Goal: Transaction & Acquisition: Purchase product/service

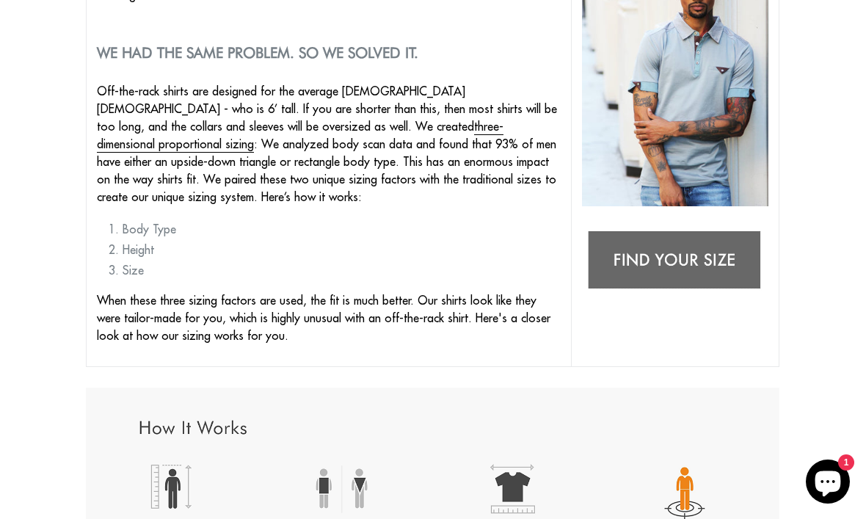
scroll to position [330, 0]
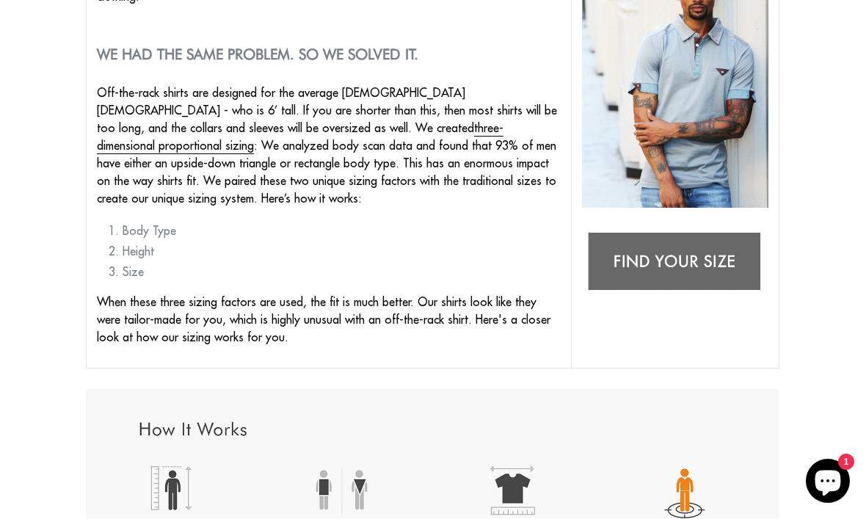
click at [692, 235] on img at bounding box center [675, 262] width 186 height 73
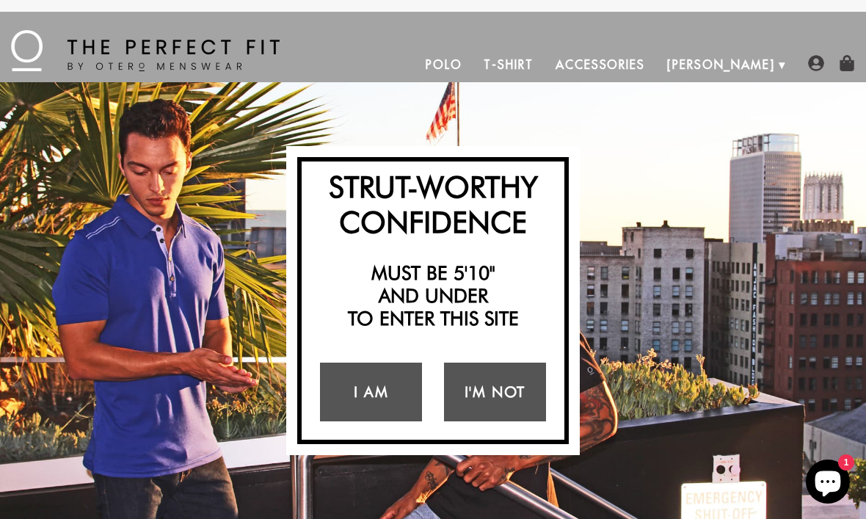
click at [349, 390] on link "I Am" at bounding box center [371, 391] width 102 height 59
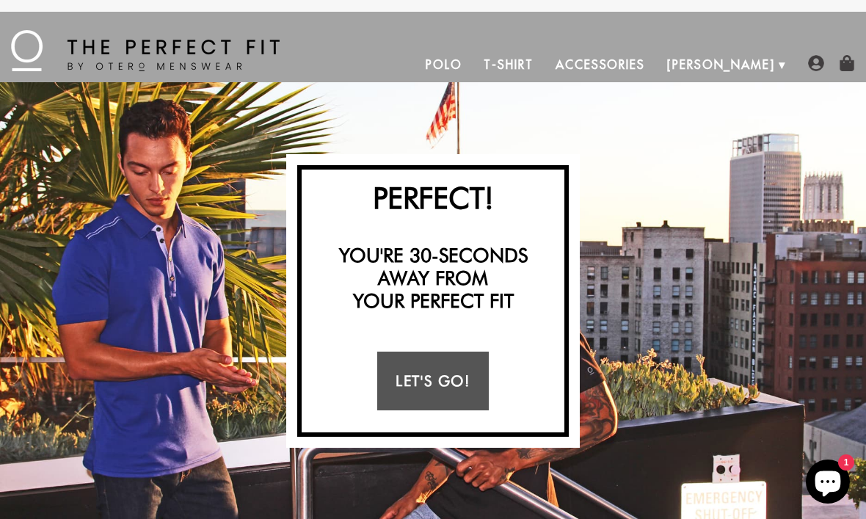
click at [456, 374] on link "Let's Go!" at bounding box center [432, 380] width 111 height 59
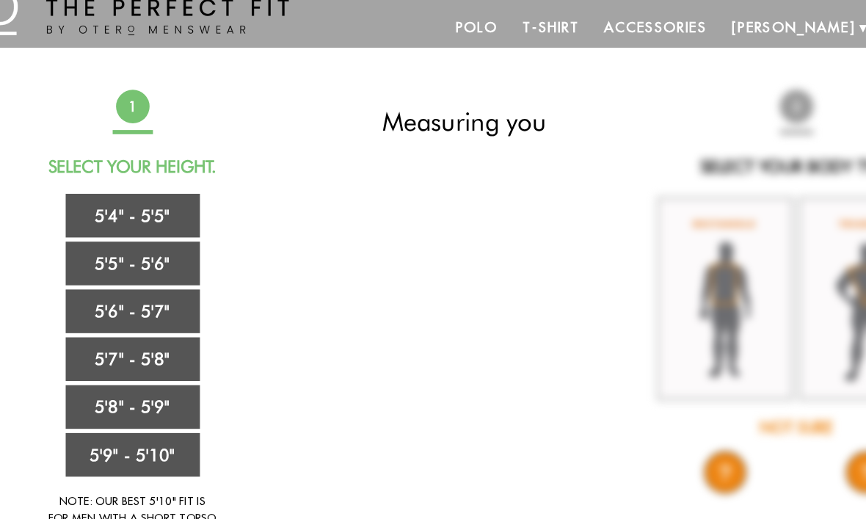
scroll to position [18, 0]
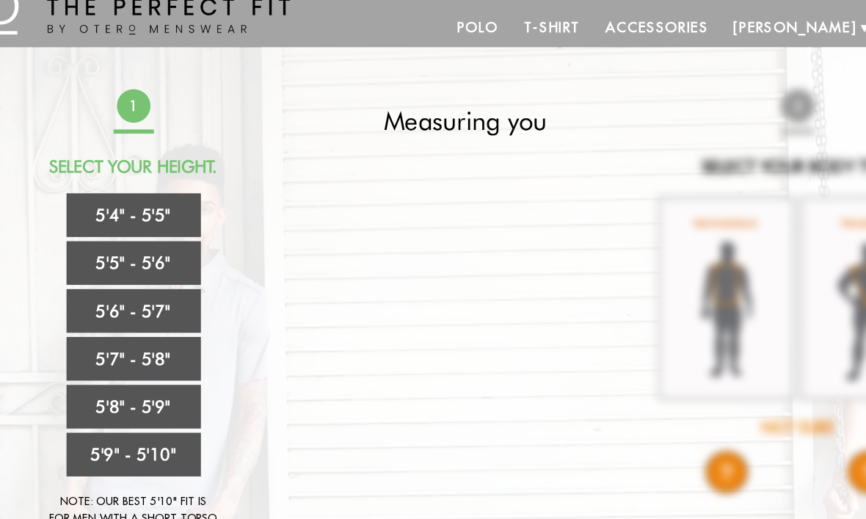
click at [90, 275] on link "5'6" - 5'7"" at bounding box center [142, 294] width 117 height 38
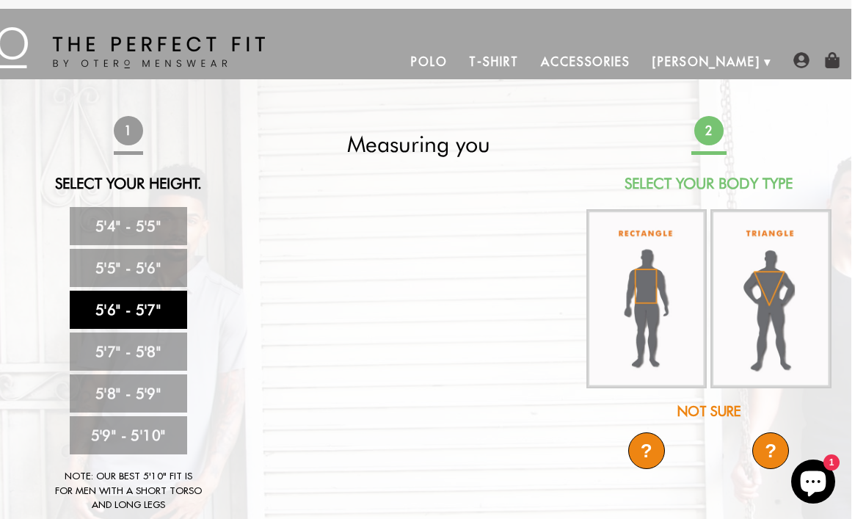
scroll to position [16, 0]
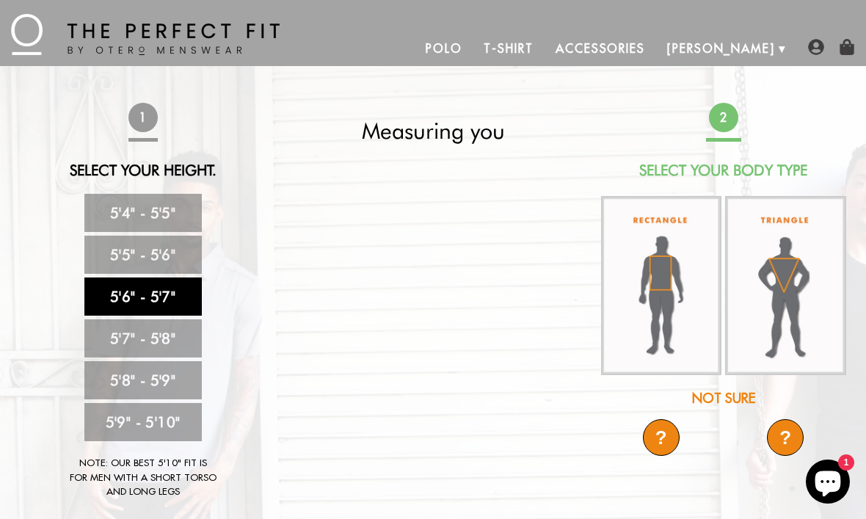
click at [792, 285] on img at bounding box center [785, 286] width 121 height 180
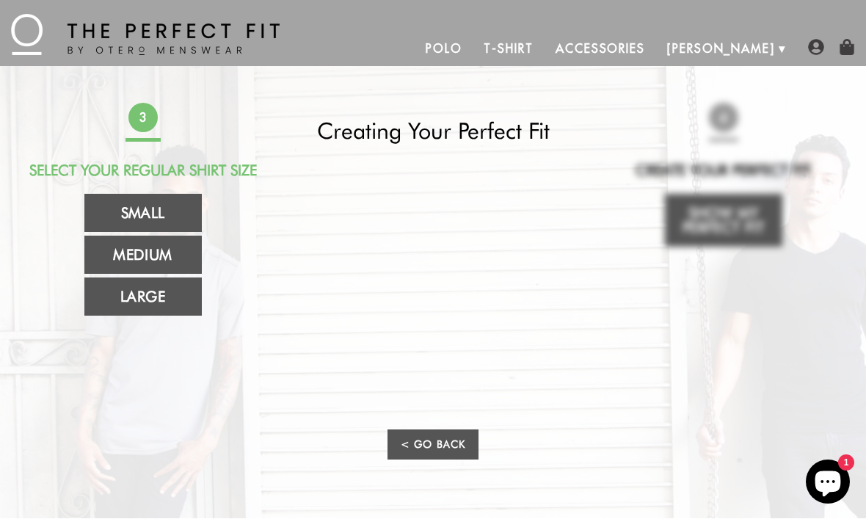
click at [128, 291] on link "Large" at bounding box center [142, 296] width 117 height 38
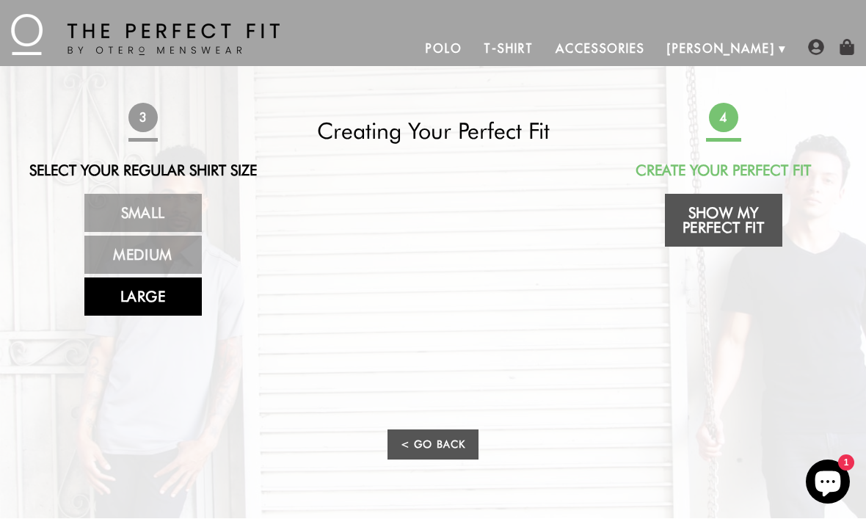
click at [751, 219] on link "Show My Perfect Fit" at bounding box center [723, 220] width 117 height 53
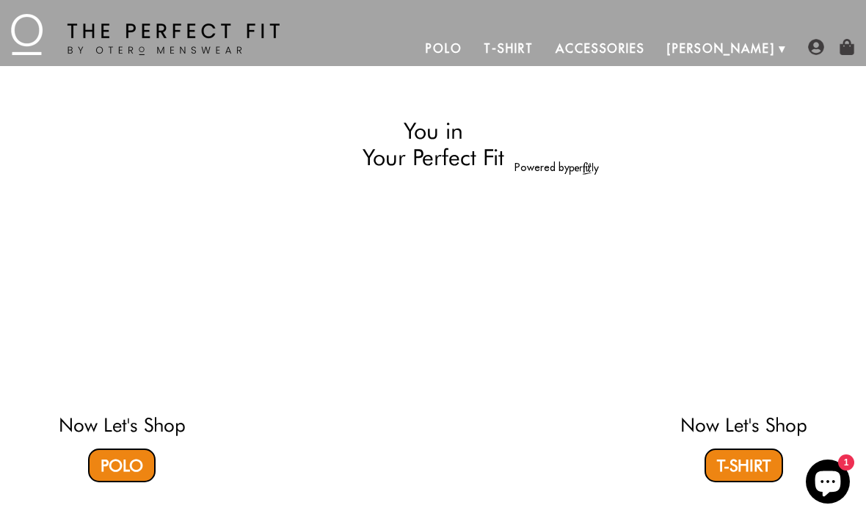
select select "56-57"
select select "triangle"
select select "L"
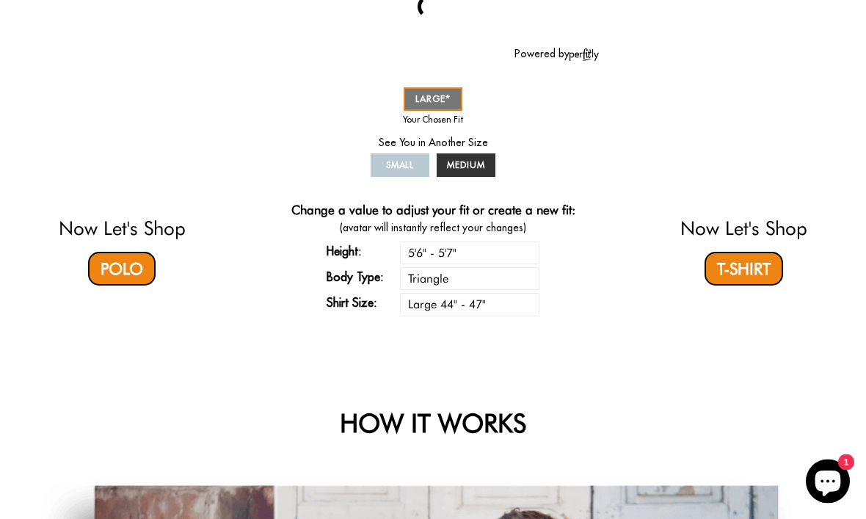
scroll to position [213, 0]
click at [120, 269] on link "Polo" at bounding box center [122, 269] width 68 height 34
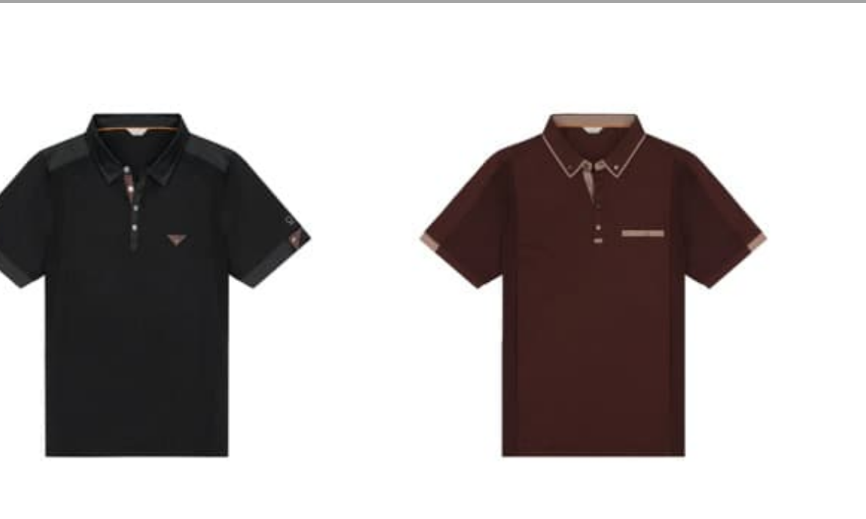
scroll to position [79, 0]
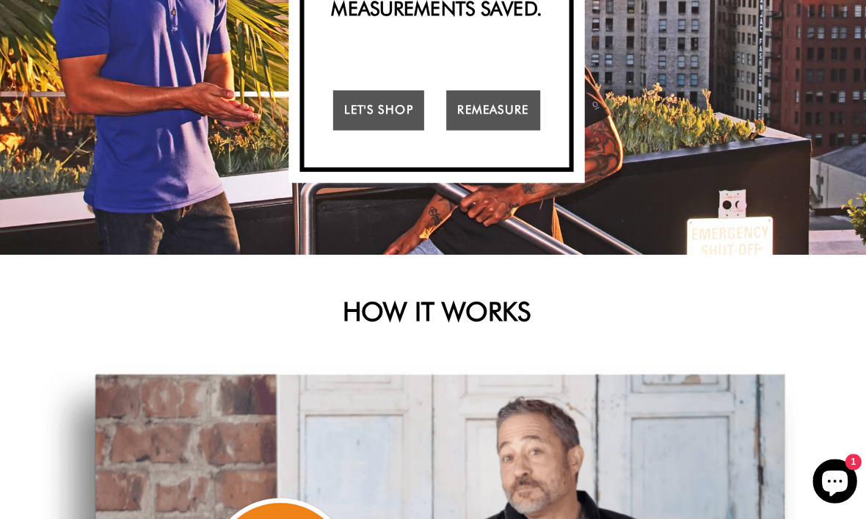
scroll to position [65, 0]
